Goal: Information Seeking & Learning: Learn about a topic

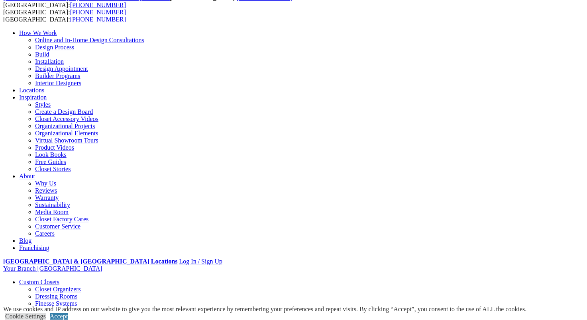
scroll to position [40, 0]
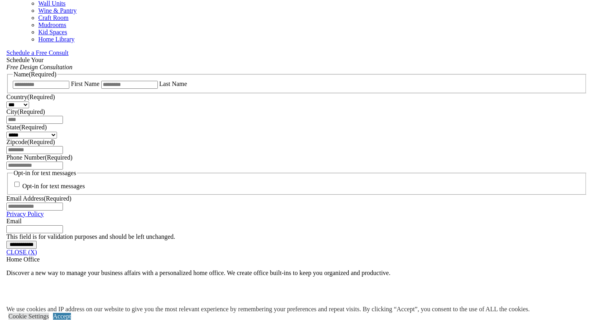
scroll to position [496, 0]
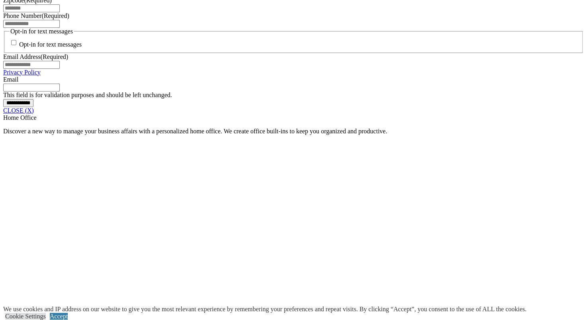
scroll to position [633, 0]
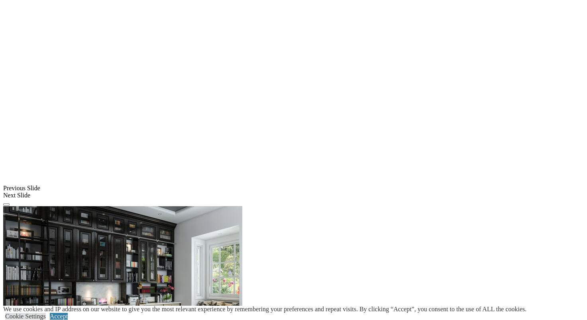
scroll to position [792, 0]
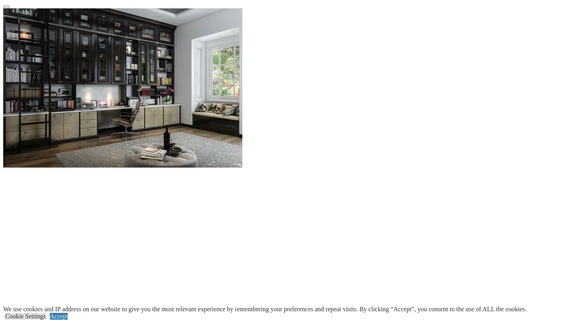
scroll to position [991, 0]
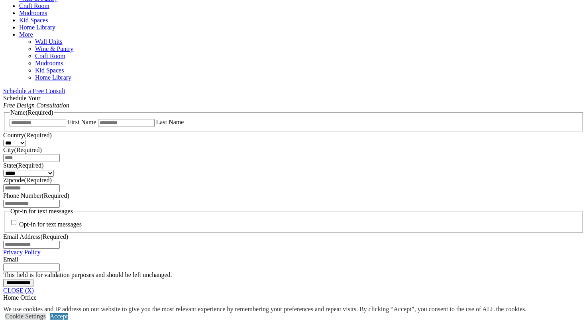
scroll to position [473, 0]
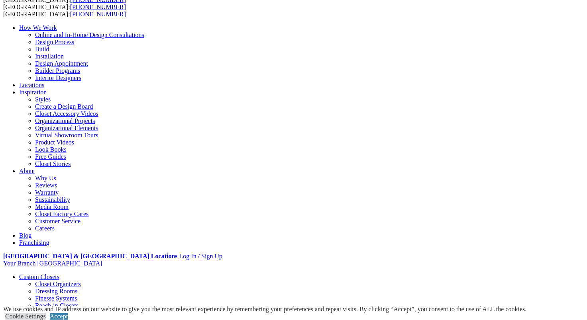
scroll to position [0, 0]
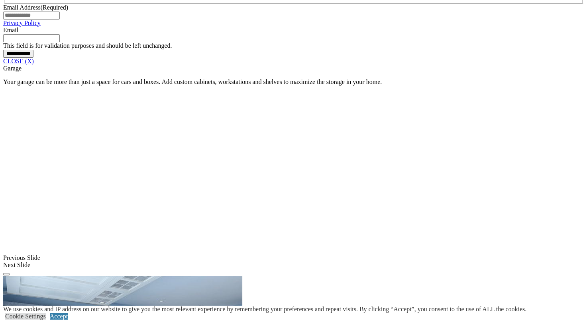
scroll to position [677, 0]
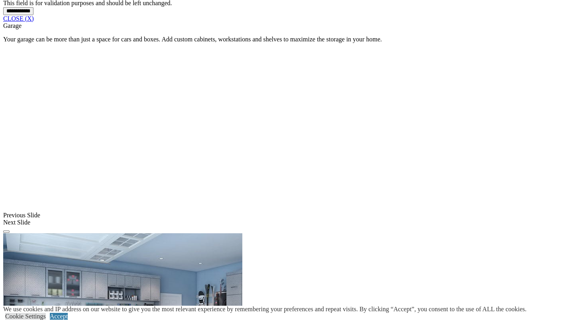
scroll to position [797, 0]
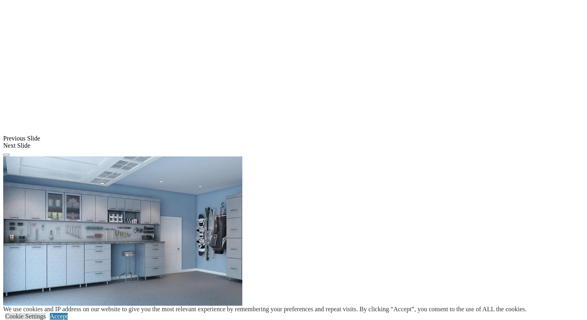
scroll to position [837, 0]
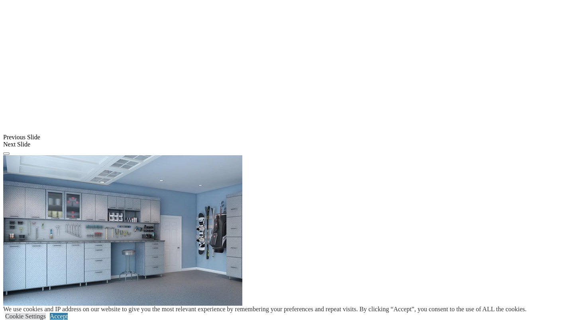
scroll to position [598, 0]
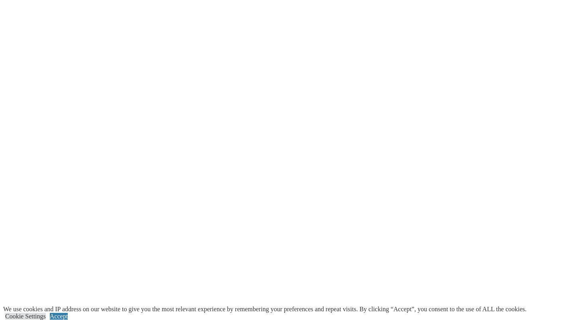
scroll to position [956, 0]
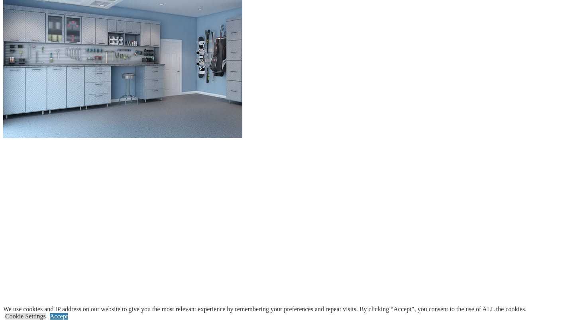
scroll to position [757, 0]
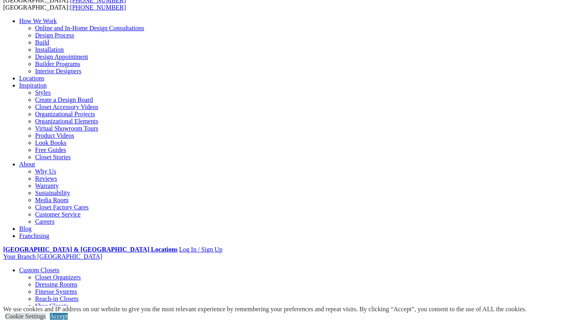
scroll to position [40, 0]
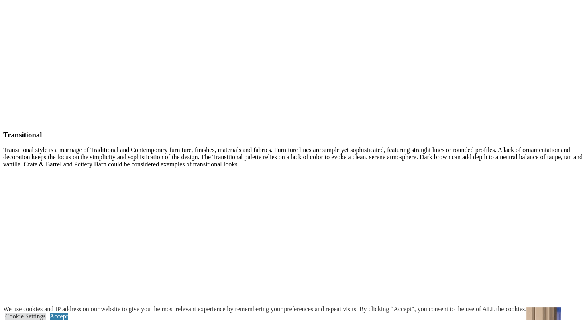
scroll to position [1872, 0]
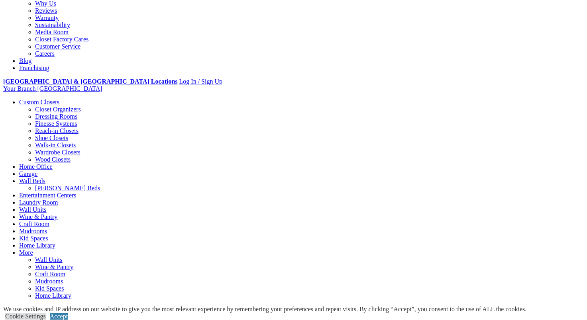
scroll to position [0, 0]
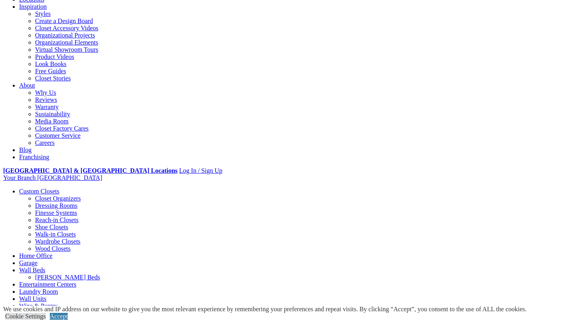
scroll to position [120, 0]
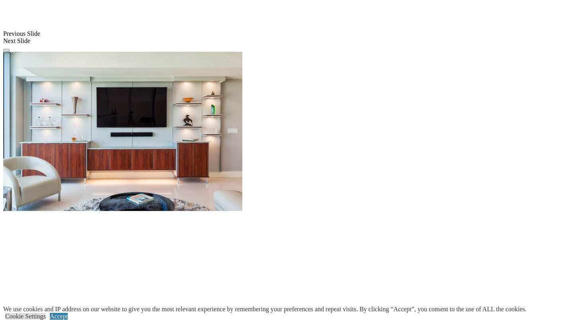
scroll to position [724, 0]
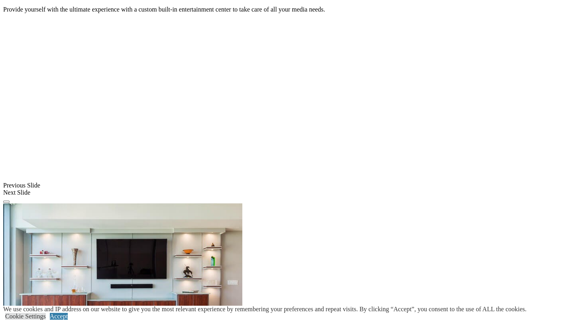
scroll to position [564, 0]
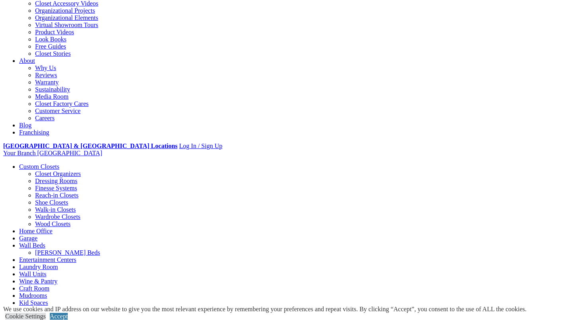
scroll to position [120, 0]
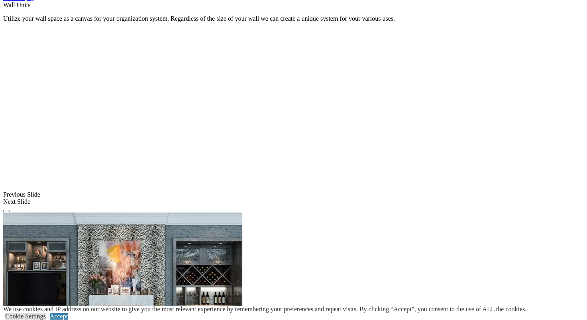
scroll to position [527, 0]
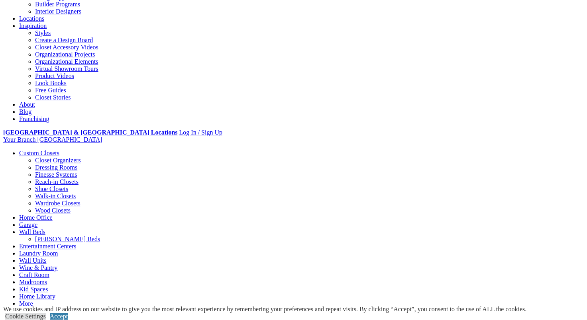
scroll to position [0, 0]
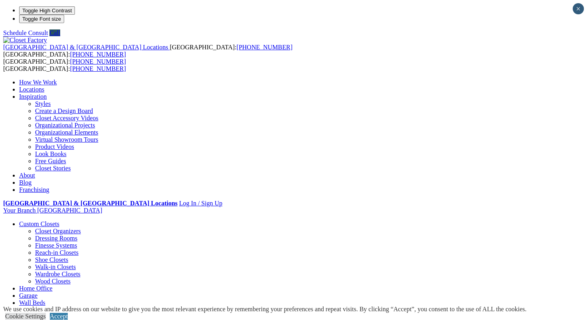
click at [74, 143] on link "Product Videos" at bounding box center [54, 146] width 39 height 7
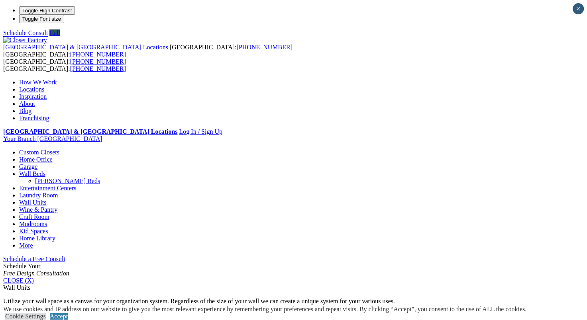
click at [398, 79] on ul "How We Work Online and In-Home Design Consultations Design Process Build Instal…" at bounding box center [293, 100] width 580 height 43
